Goal: Task Accomplishment & Management: Use online tool/utility

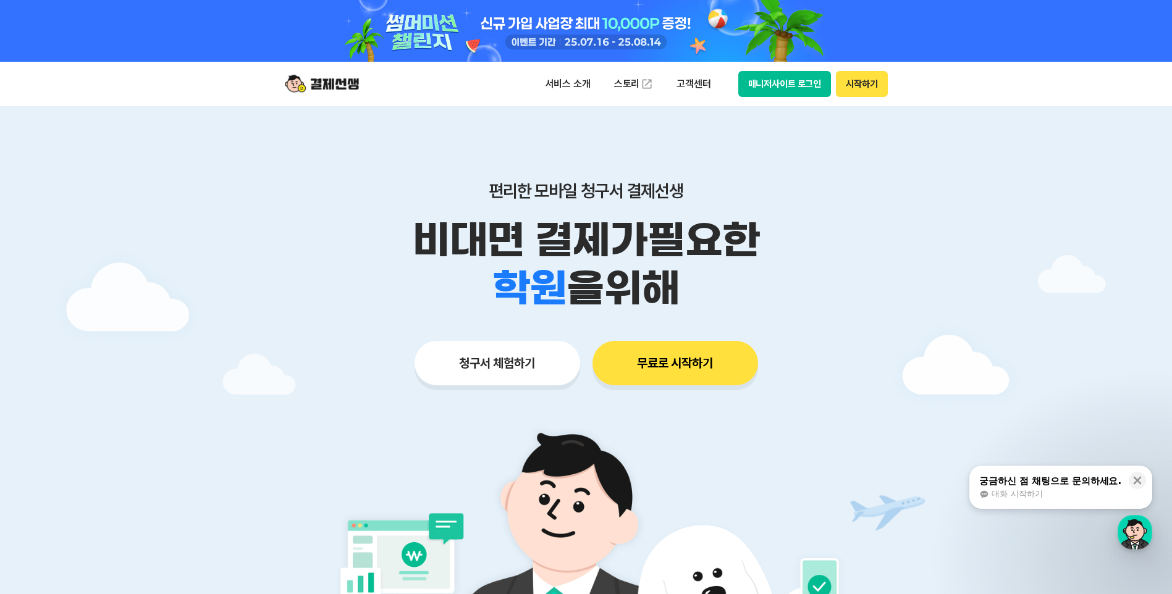
click at [538, 360] on button "청구서 체험하기" at bounding box center [498, 363] width 166 height 44
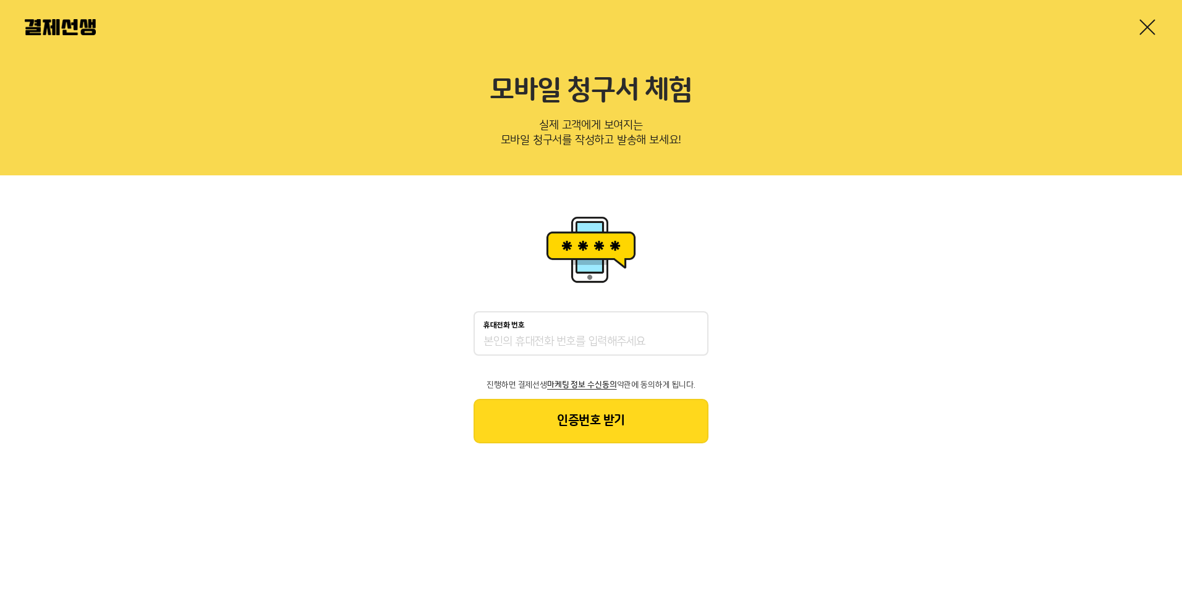
click at [1145, 30] on link at bounding box center [1147, 27] width 20 height 20
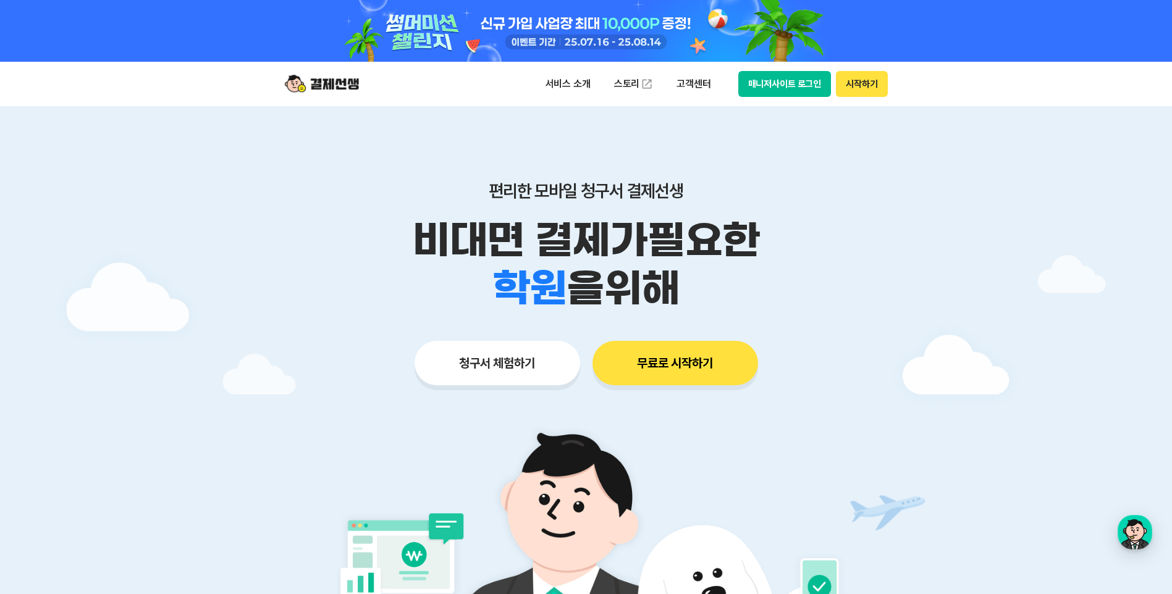
click at [683, 357] on button "무료로 시작하기" at bounding box center [676, 363] width 166 height 44
click at [769, 95] on button "매니저사이트 로그인" at bounding box center [784, 84] width 93 height 26
